Goal: Navigation & Orientation: Understand site structure

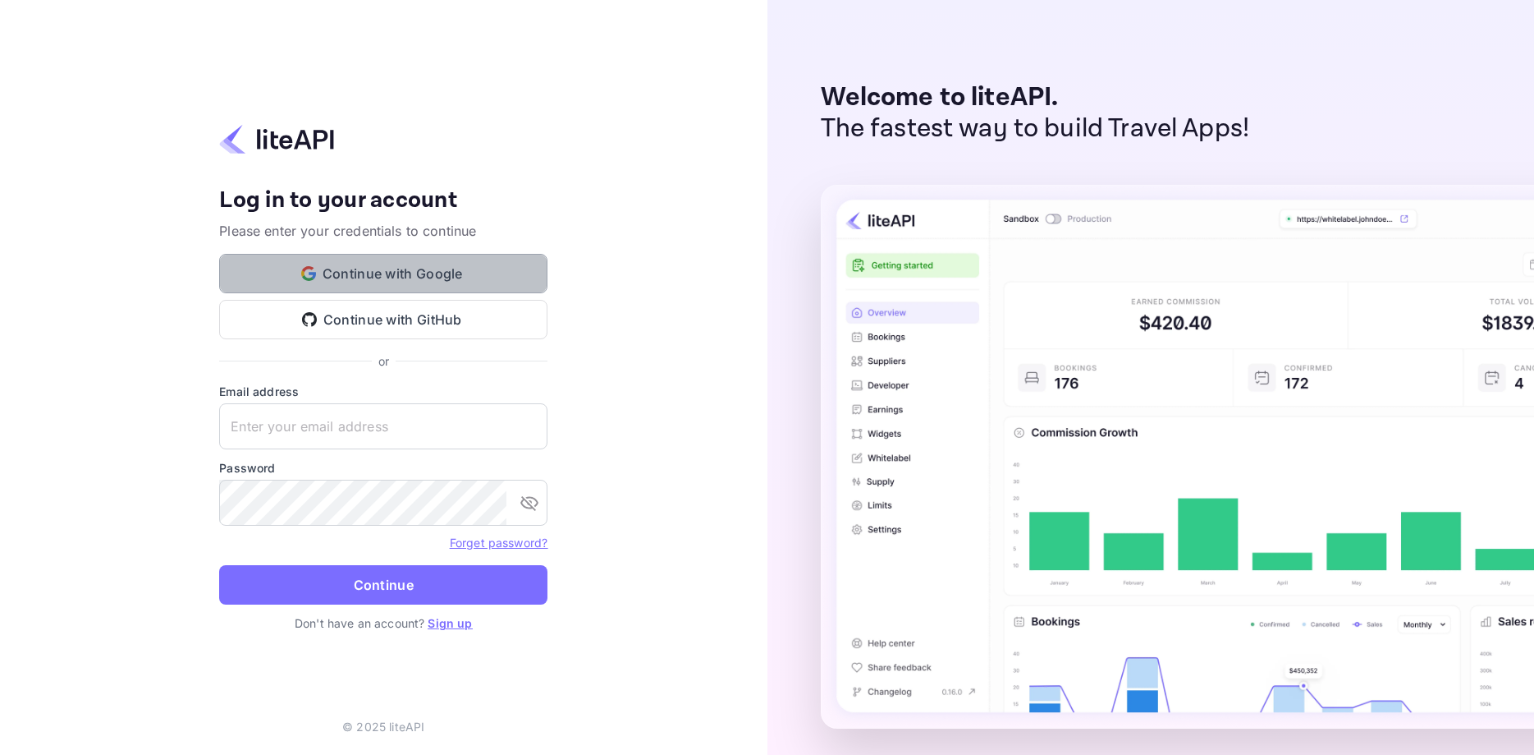
click at [408, 283] on button "Continue with Google" at bounding box center [383, 273] width 328 height 39
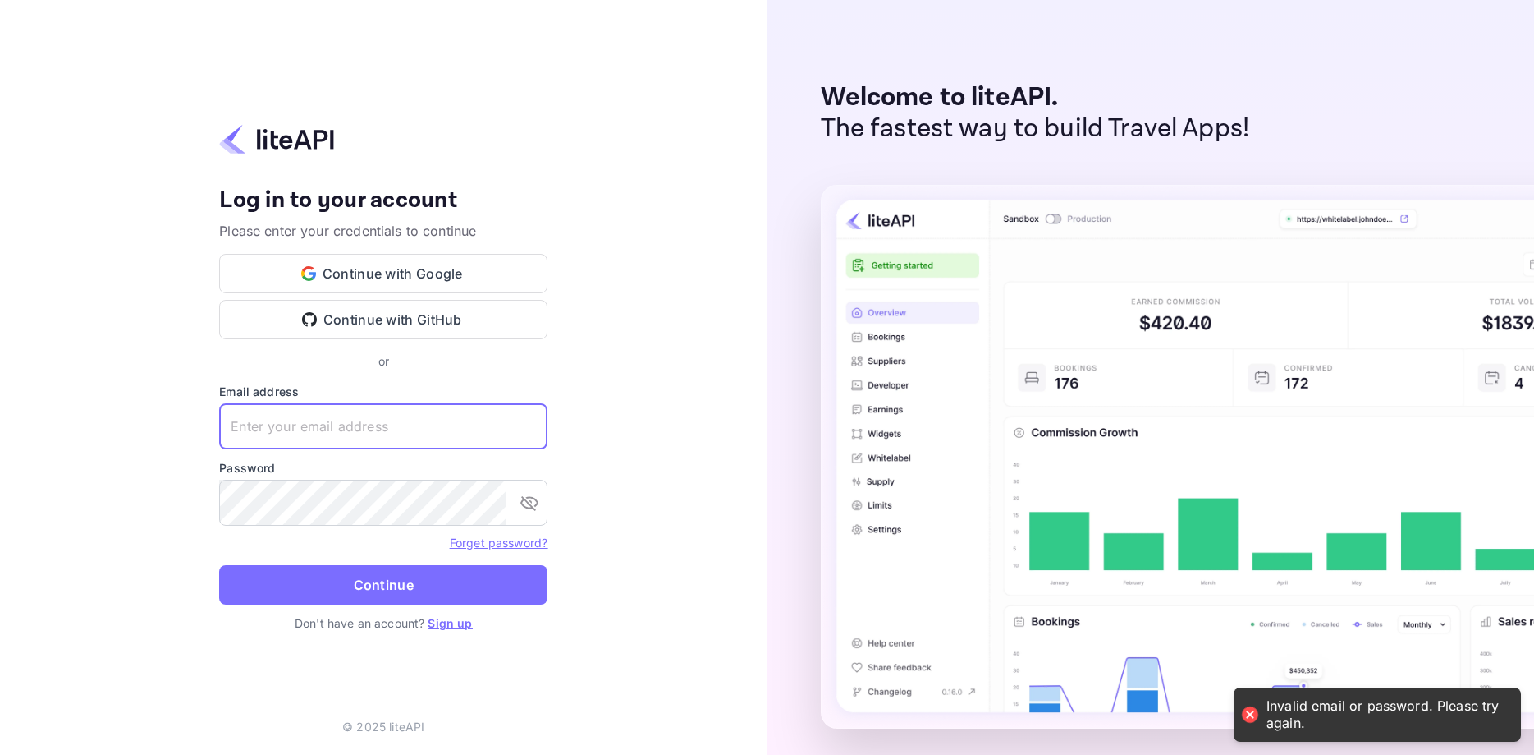
click at [385, 426] on input "text" at bounding box center [383, 426] width 328 height 46
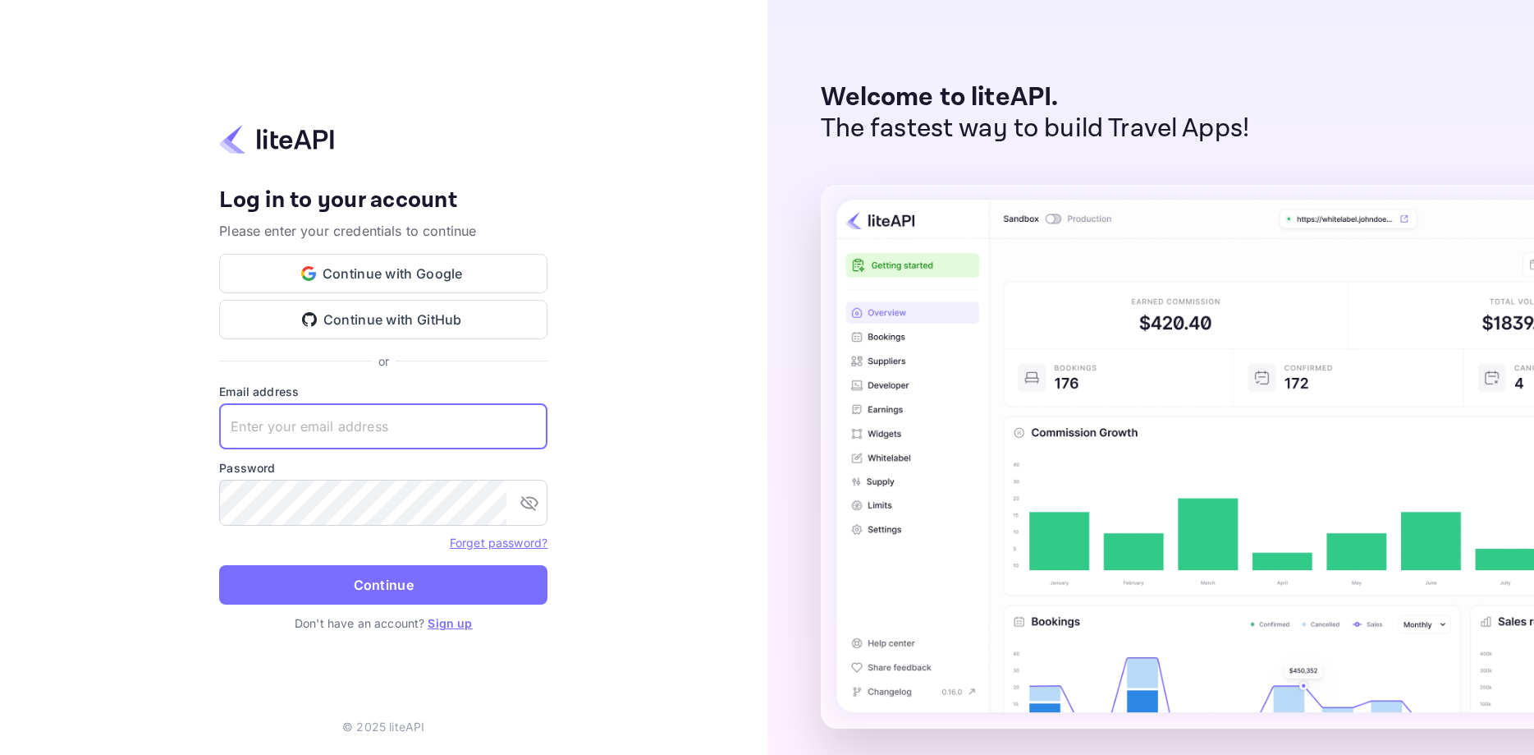
click at [385, 426] on input "text" at bounding box center [383, 426] width 328 height 46
click at [423, 283] on button "Continue with Google" at bounding box center [383, 273] width 328 height 39
click at [406, 408] on input "text" at bounding box center [383, 426] width 328 height 46
click at [399, 419] on input "text" at bounding box center [383, 426] width 328 height 46
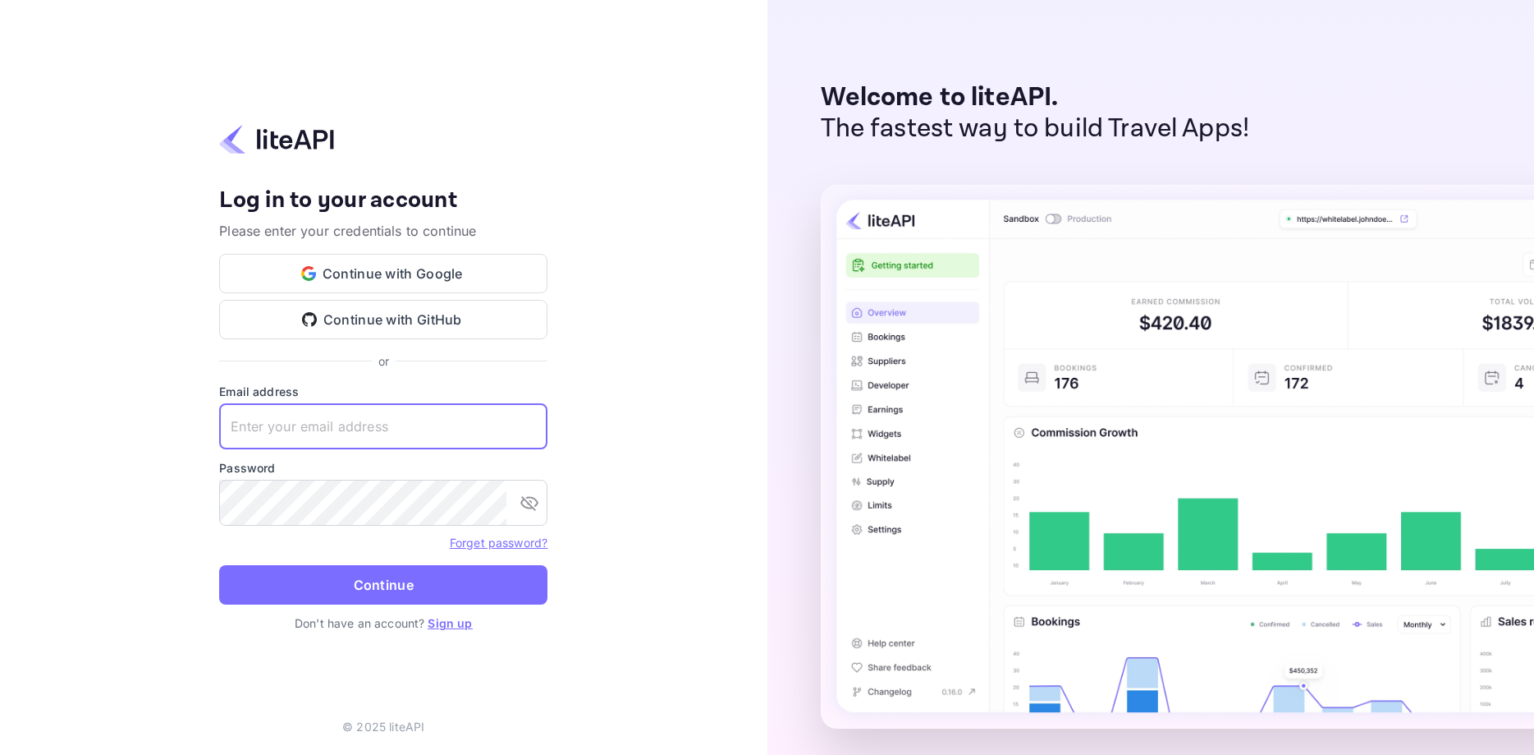
click at [399, 419] on input "text" at bounding box center [383, 426] width 328 height 46
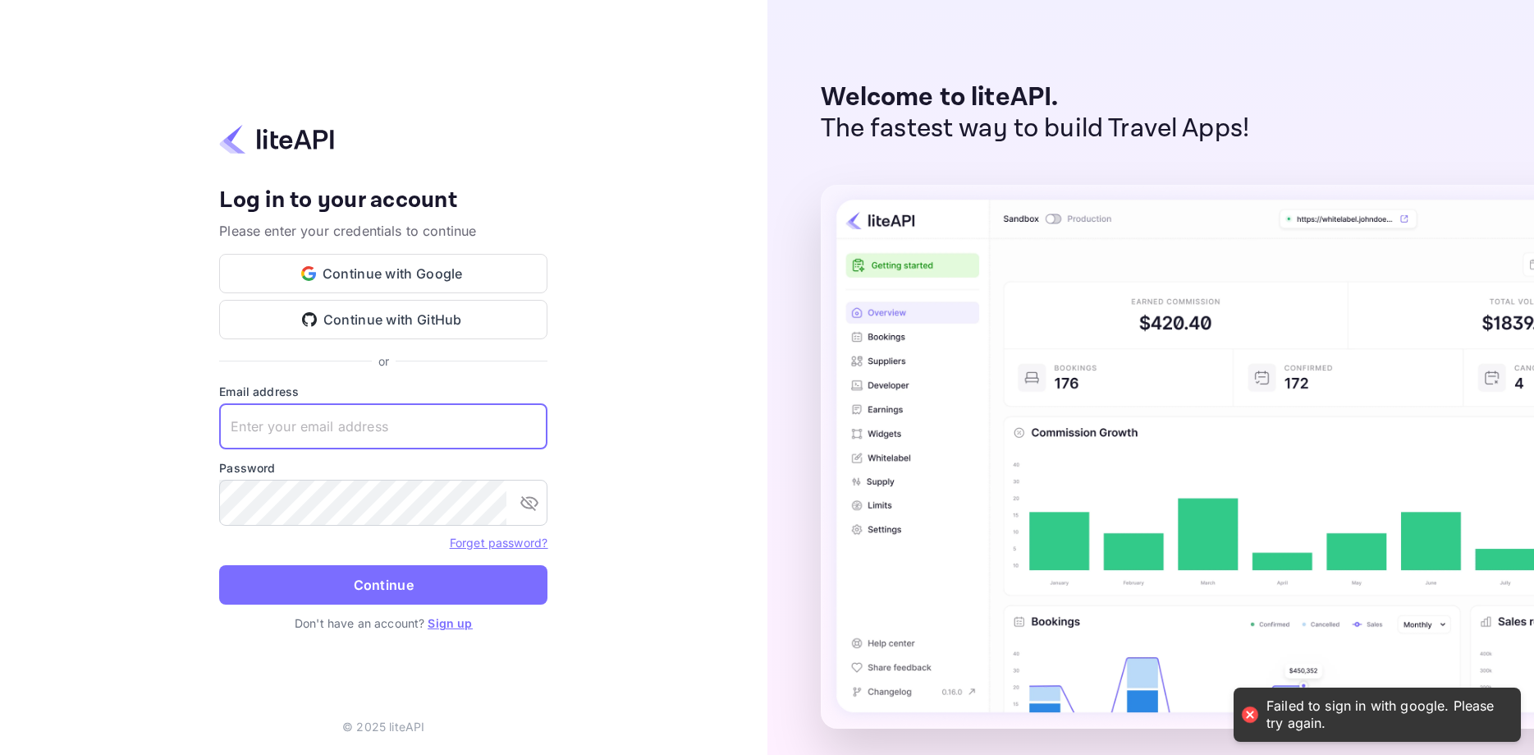
click at [319, 417] on input "text" at bounding box center [383, 426] width 328 height 46
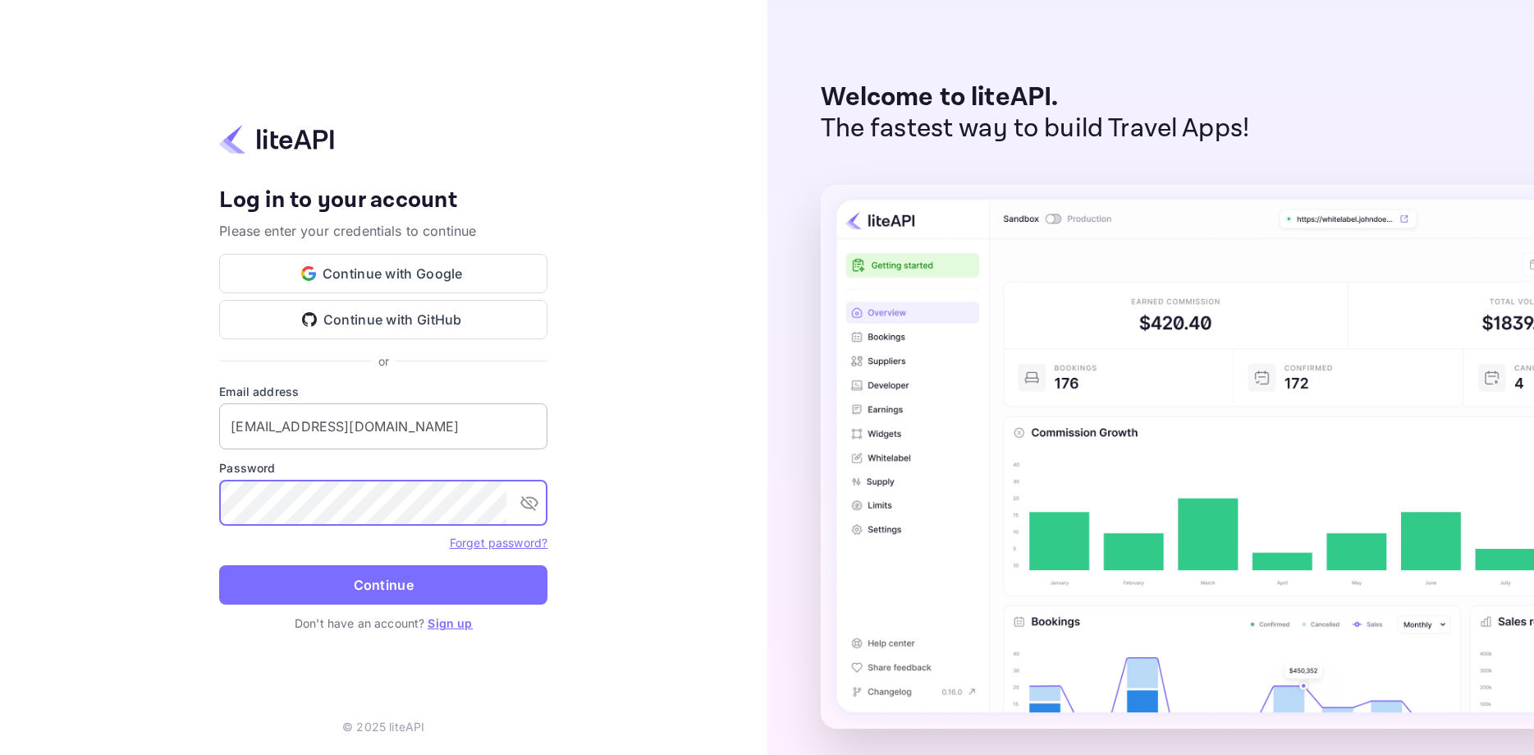
click at [502, 419] on input "[EMAIL_ADDRESS][DOMAIN_NAME]" at bounding box center [383, 426] width 328 height 46
type input "[EMAIL_ADDRESS][DOMAIN_NAME]"
click at [460, 282] on button "Continue with Google" at bounding box center [383, 273] width 328 height 39
click at [455, 621] on link "Sign up" at bounding box center [450, 623] width 44 height 14
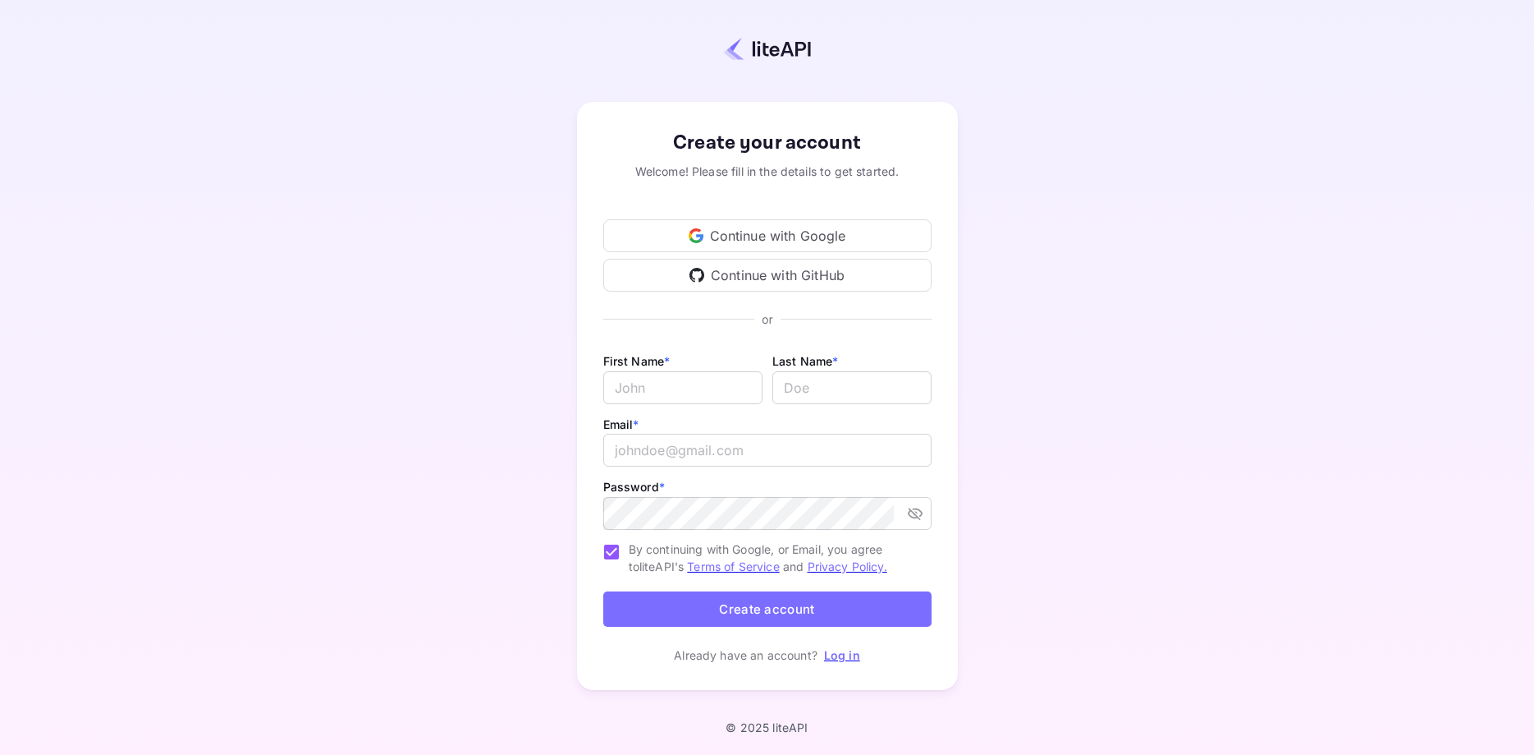
click at [824, 232] on div "Continue with Google" at bounding box center [767, 235] width 328 height 33
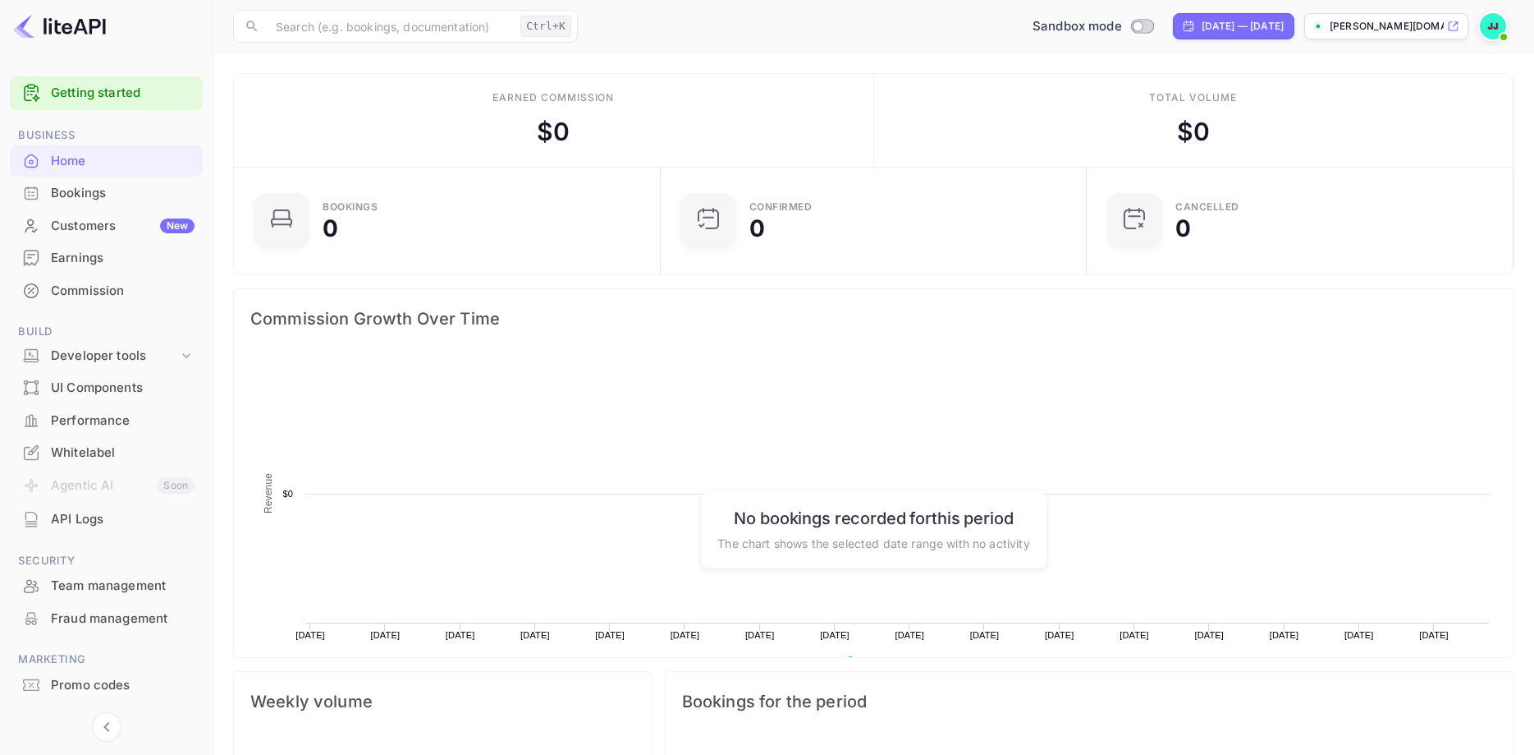
scroll to position [267, 416]
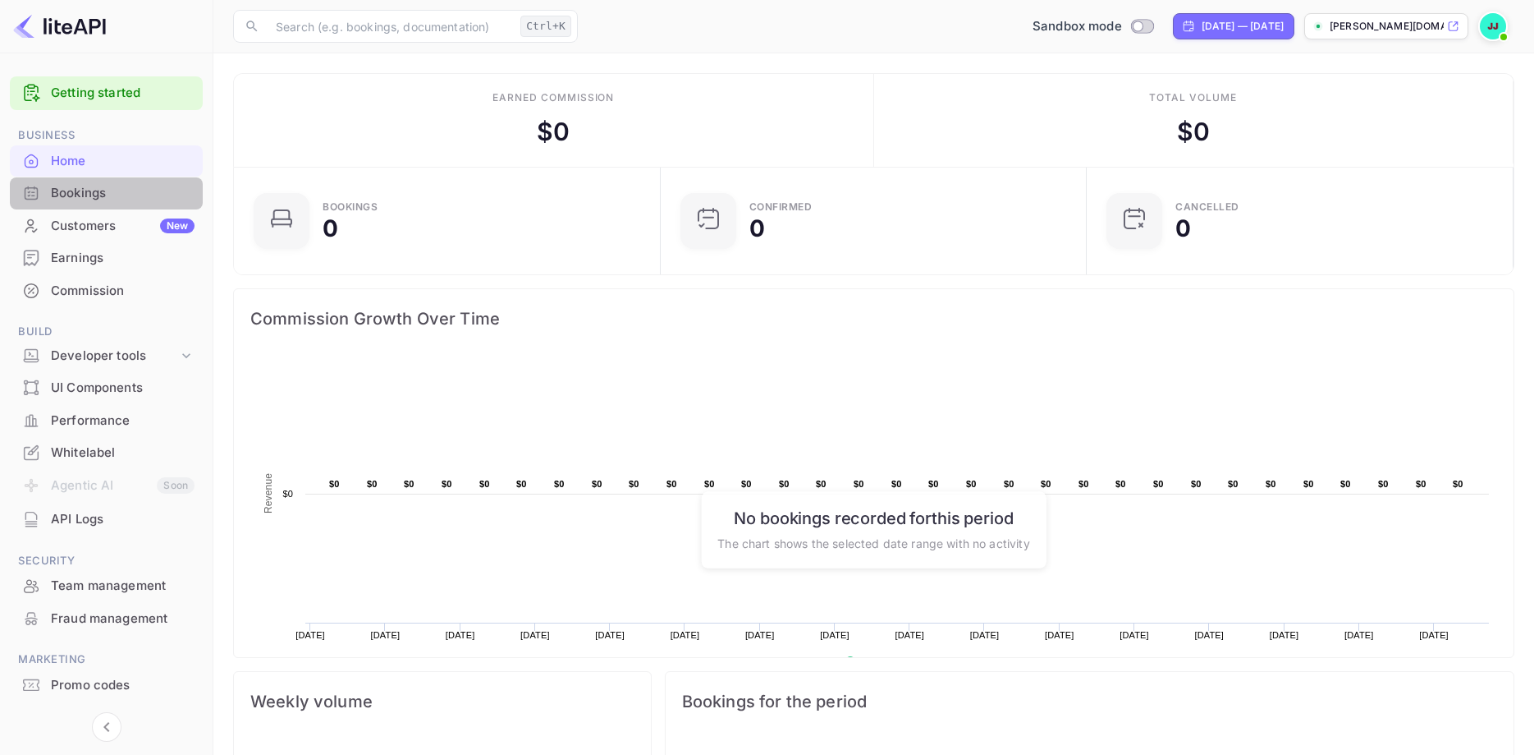
click at [66, 205] on div "Bookings" at bounding box center [106, 193] width 193 height 32
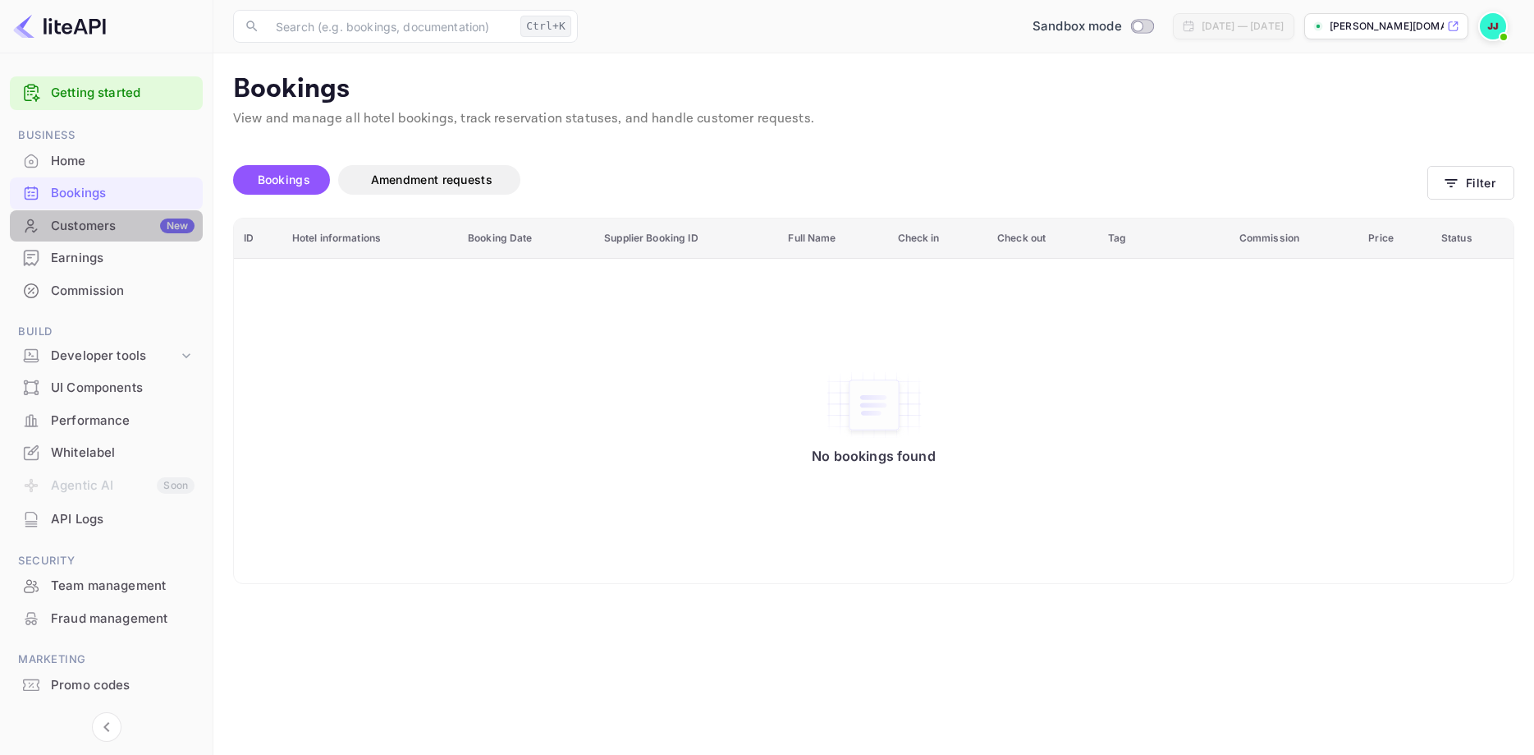
click at [79, 235] on div "Customers New" at bounding box center [123, 226] width 144 height 19
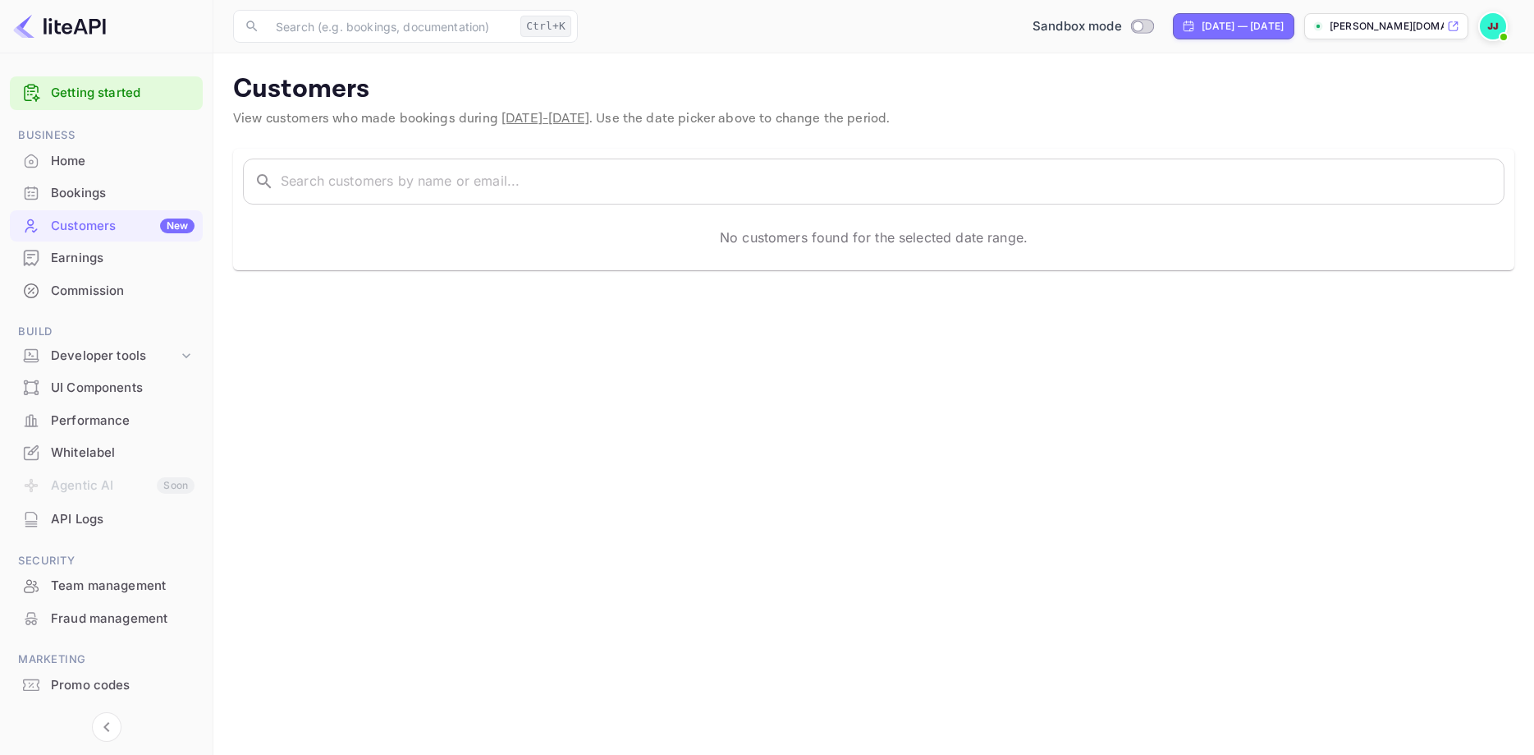
scroll to position [37, 0]
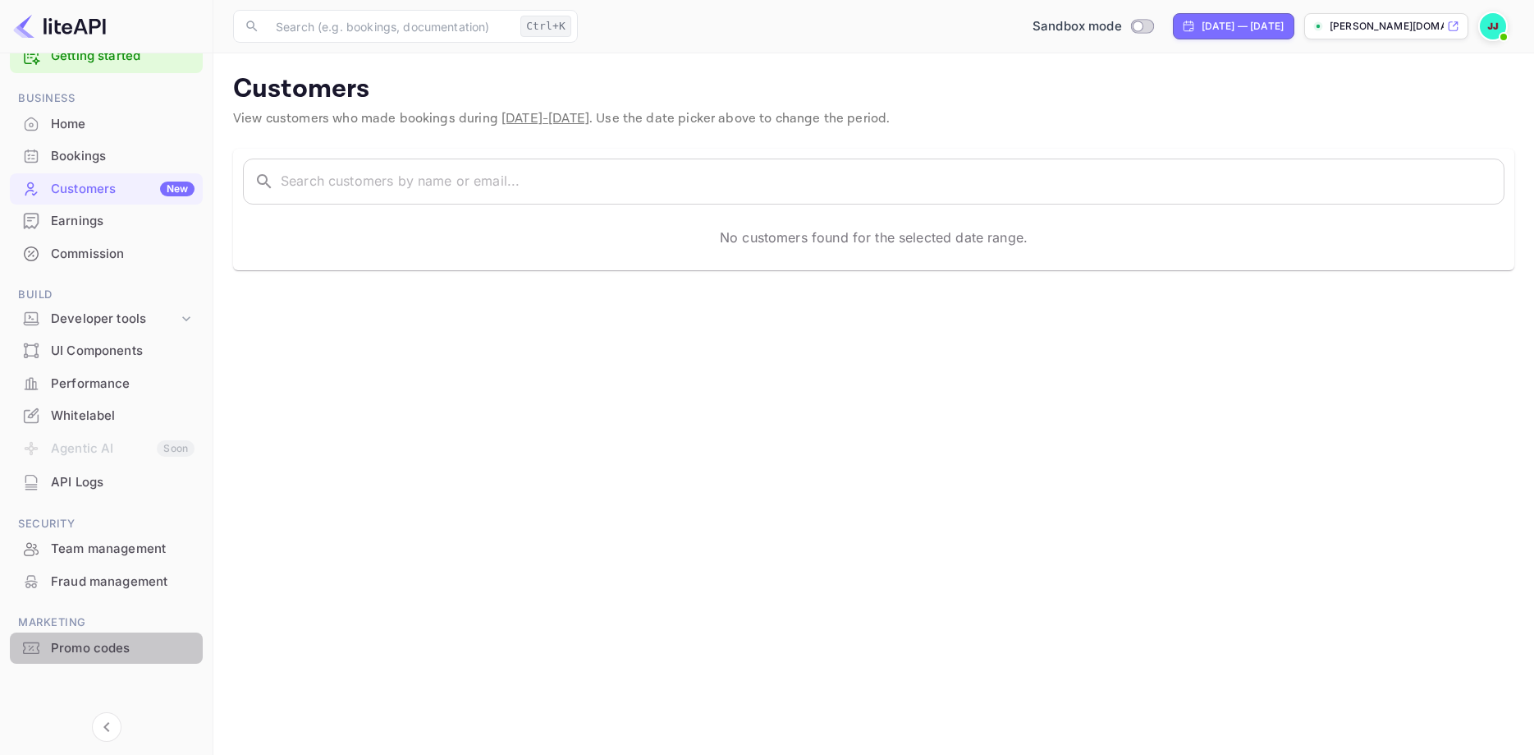
click at [85, 662] on div "Promo codes" at bounding box center [106, 648] width 193 height 32
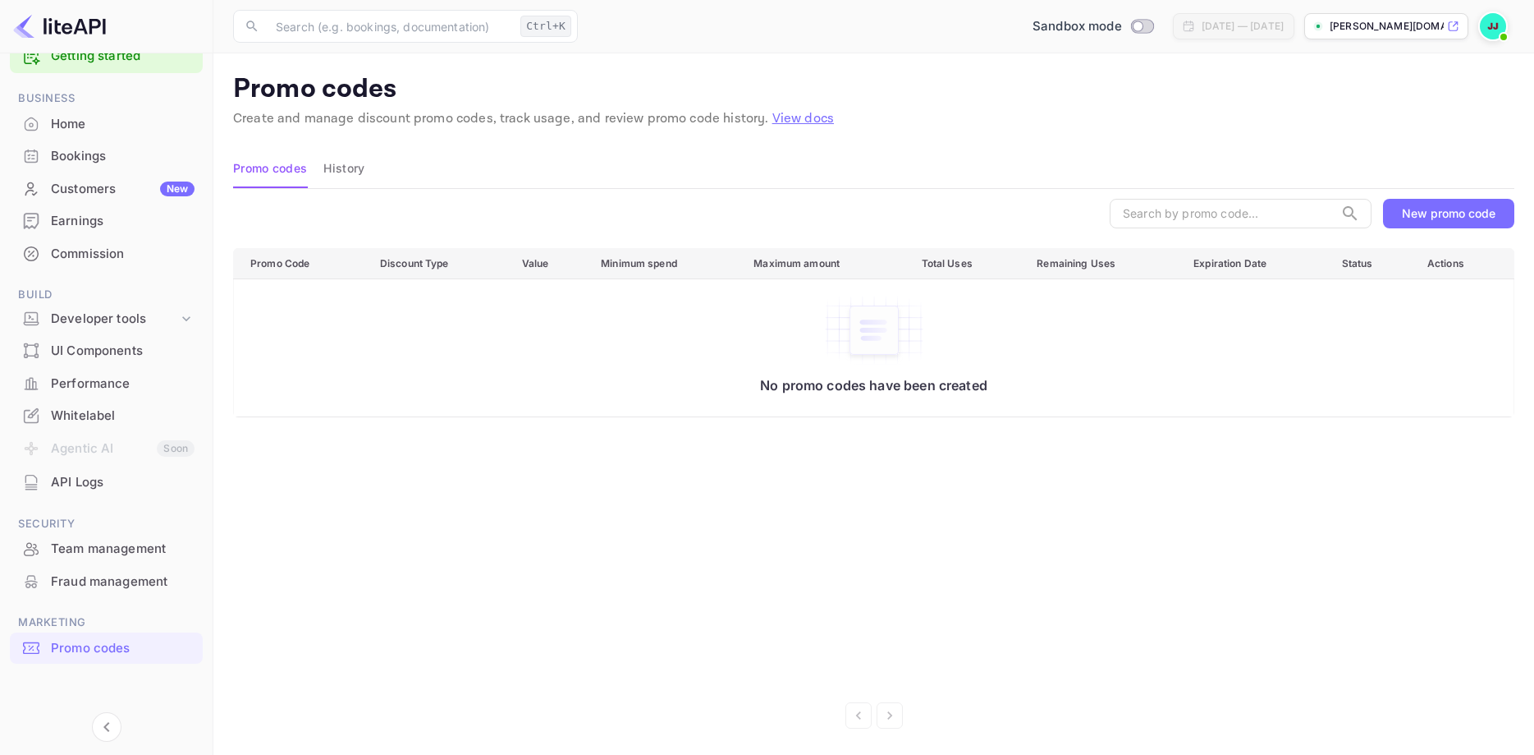
click at [94, 120] on div "Home" at bounding box center [123, 124] width 144 height 19
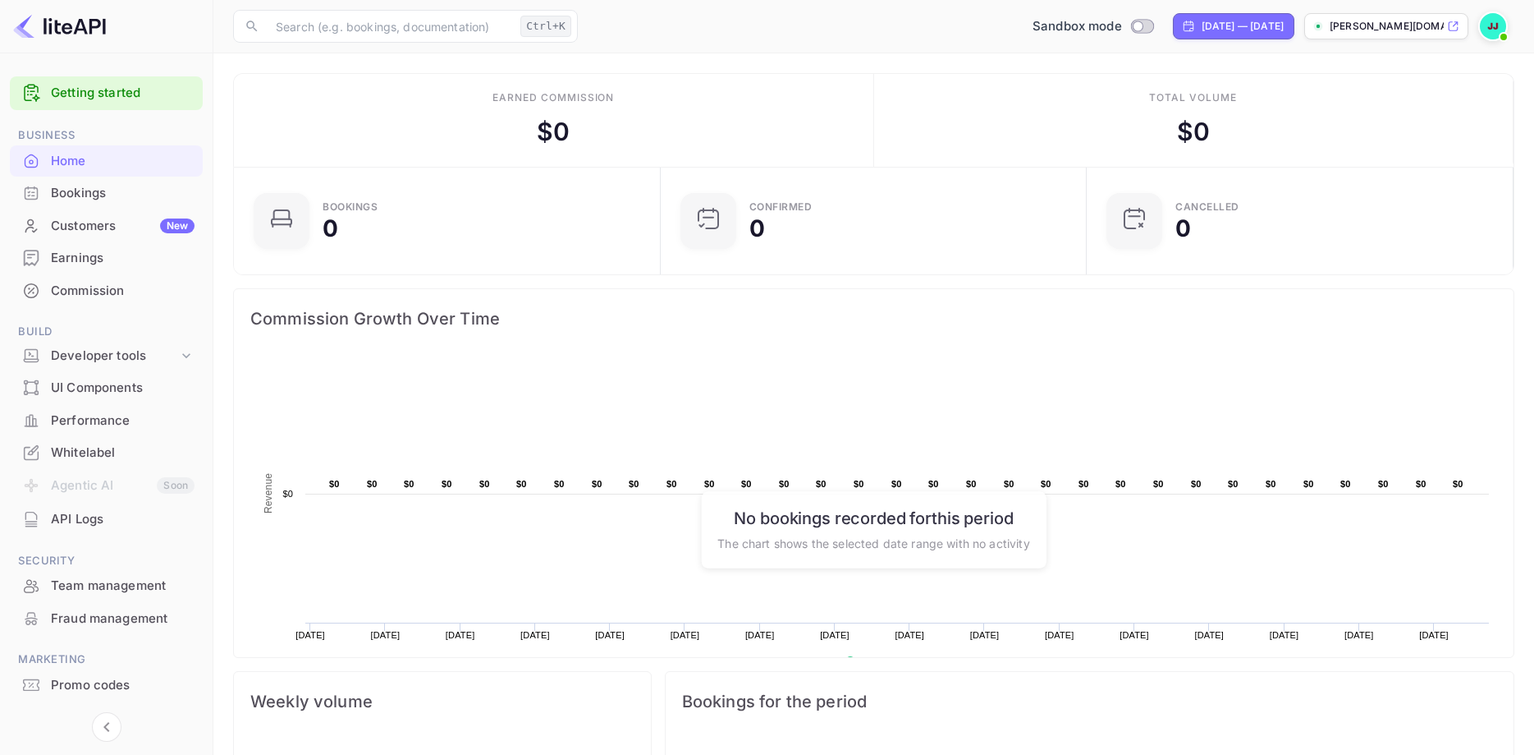
click at [138, 93] on link "Getting started" at bounding box center [123, 93] width 144 height 19
